Goal: Task Accomplishment & Management: Use online tool/utility

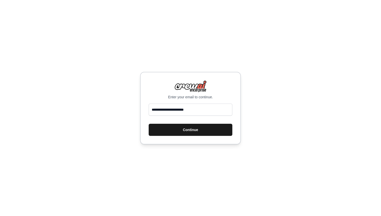
type input "**********"
click at [198, 132] on button "Continue" at bounding box center [191, 130] width 84 height 12
click at [191, 130] on button "Continue" at bounding box center [191, 130] width 84 height 12
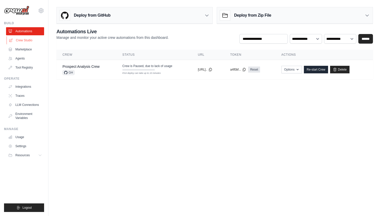
click at [20, 42] on link "Crew Studio" at bounding box center [26, 40] width 38 height 8
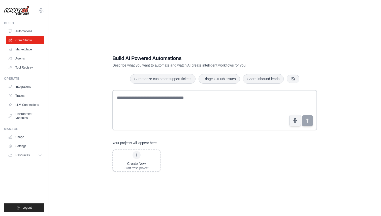
click at [25, 40] on link "Crew Studio" at bounding box center [25, 40] width 38 height 8
click at [22, 88] on link "Integrations" at bounding box center [26, 87] width 38 height 8
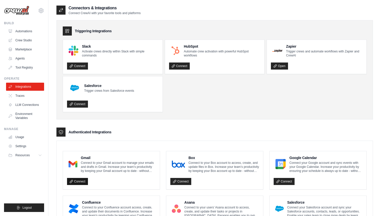
click at [80, 182] on link "Connect" at bounding box center [77, 181] width 21 height 7
click at [99, 170] on p "Connect to your Gmail account to manage your emails and drafts in Gmail. Increa…" at bounding box center [118, 167] width 75 height 12
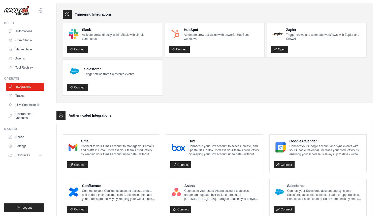
scroll to position [50, 0]
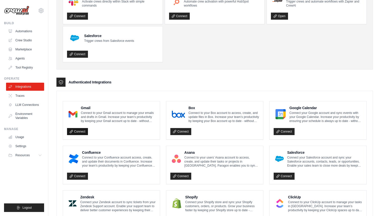
click at [80, 132] on link "Connect" at bounding box center [77, 131] width 21 height 7
click at [71, 132] on icon at bounding box center [71, 131] width 3 height 3
click at [71, 131] on icon at bounding box center [71, 131] width 3 height 3
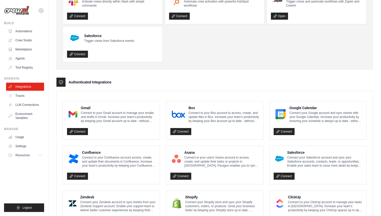
click at [73, 117] on img at bounding box center [73, 114] width 9 height 10
click at [73, 116] on img at bounding box center [73, 114] width 9 height 10
click at [89, 104] on div "Gmail Connect to your Gmail account to manage your emails and drafts in Gmail. …" at bounding box center [111, 120] width 97 height 38
click at [99, 122] on p "Connect to your Gmail account to manage your emails and drafts in Gmail. Increa…" at bounding box center [118, 117] width 75 height 12
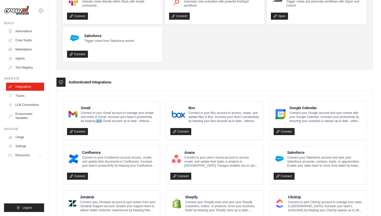
click at [99, 122] on p "Connect to your Gmail account to manage your emails and drafts in Gmail. Increa…" at bounding box center [118, 117] width 75 height 12
click at [81, 128] on link "Connect" at bounding box center [77, 131] width 21 height 7
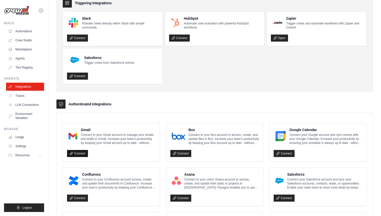
scroll to position [46, 0]
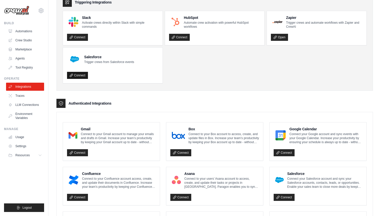
click at [79, 77] on link "Connect" at bounding box center [77, 75] width 21 height 7
click at [21, 39] on link "Crew Studio" at bounding box center [26, 40] width 38 height 8
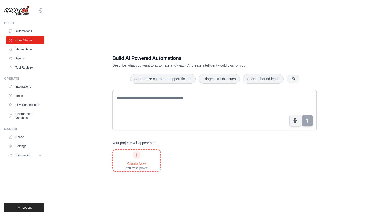
click at [137, 154] on icon at bounding box center [136, 155] width 4 height 4
click at [28, 87] on link "Integrations" at bounding box center [26, 87] width 38 height 8
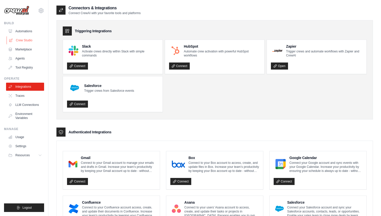
click at [28, 40] on link "Crew Studio" at bounding box center [26, 40] width 38 height 8
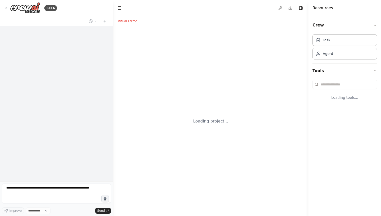
select select "****"
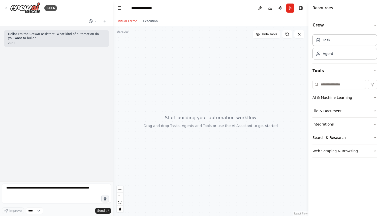
click at [374, 97] on icon "button" at bounding box center [375, 97] width 4 height 4
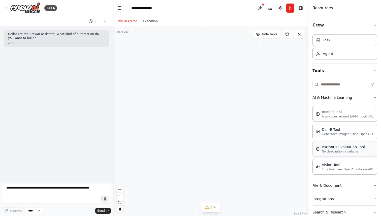
drag, startPoint x: 233, startPoint y: 84, endPoint x: 336, endPoint y: 141, distance: 117.1
click at [335, 141] on div "**********" at bounding box center [190, 108] width 381 height 216
click at [9, 7] on div "BETA" at bounding box center [30, 7] width 53 height 11
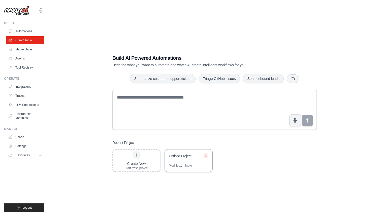
click at [206, 156] on icon at bounding box center [205, 155] width 3 height 3
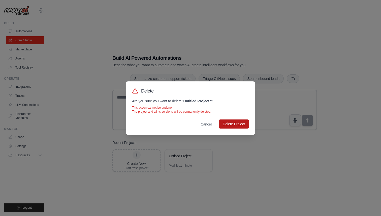
click at [243, 125] on button "Delete Project" at bounding box center [234, 123] width 30 height 9
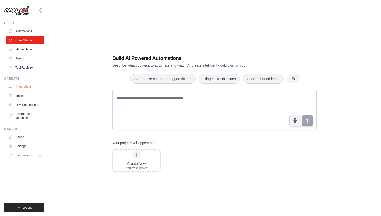
click at [26, 86] on link "Integrations" at bounding box center [26, 87] width 38 height 8
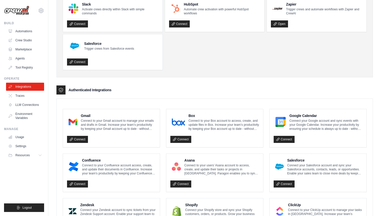
scroll to position [45, 0]
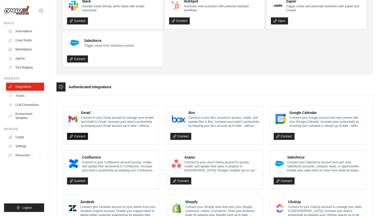
click at [82, 136] on link "Connect" at bounding box center [77, 136] width 21 height 7
click at [74, 135] on link "Connect" at bounding box center [77, 136] width 21 height 7
click at [183, 136] on link "Connect" at bounding box center [180, 136] width 21 height 7
click at [80, 135] on link "Connect" at bounding box center [77, 136] width 21 height 7
